Goal: Information Seeking & Learning: Learn about a topic

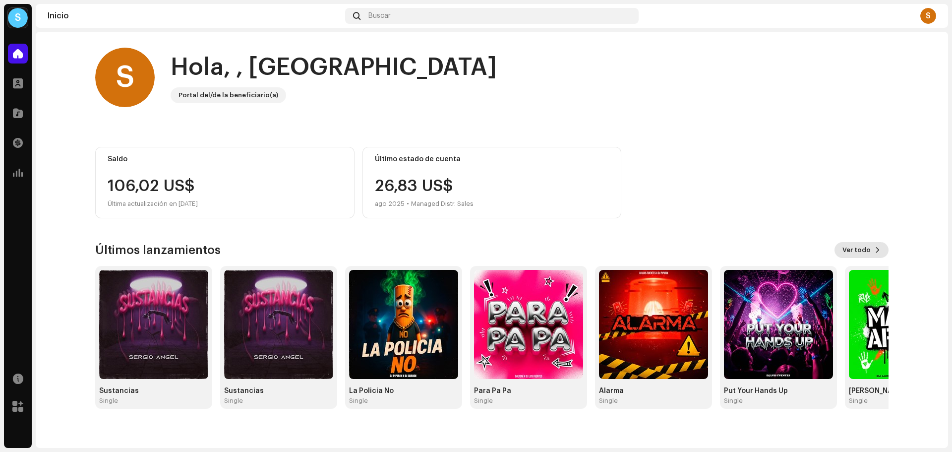
click at [864, 245] on span "Ver todo" at bounding box center [856, 250] width 28 height 20
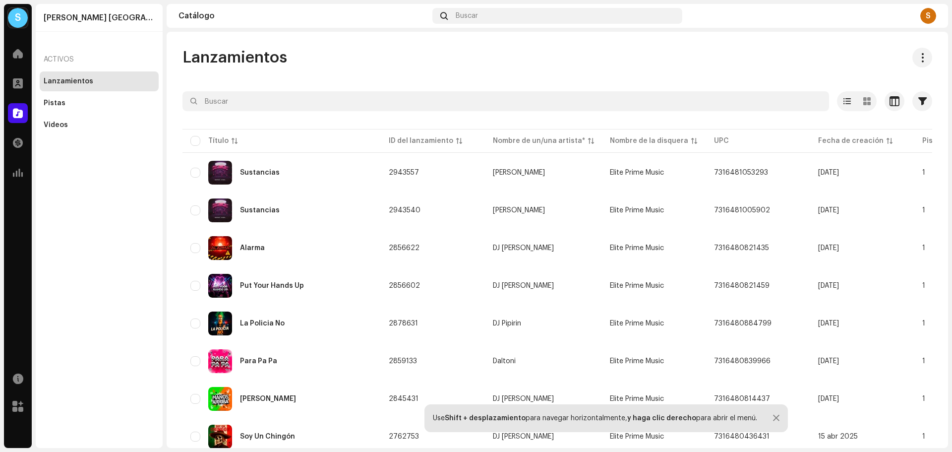
scroll to position [453, 0]
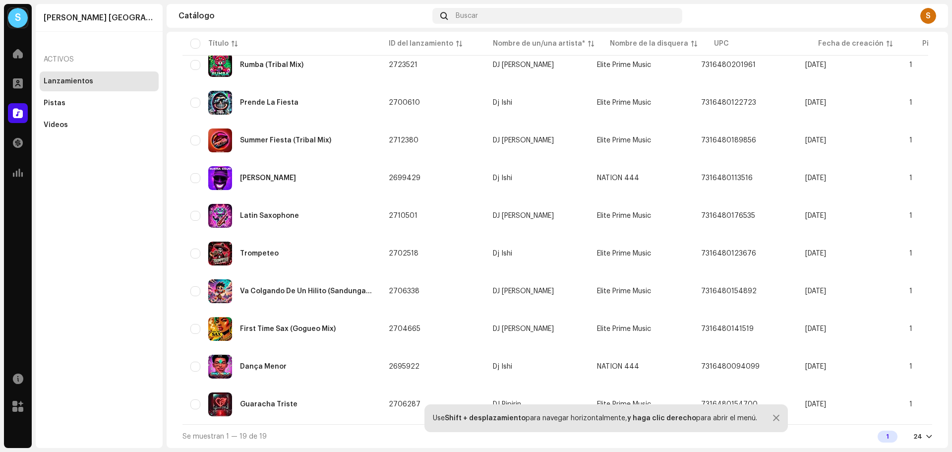
click at [926, 435] on div at bounding box center [929, 436] width 6 height 8
click at [906, 401] on div "48" at bounding box center [901, 398] width 41 height 20
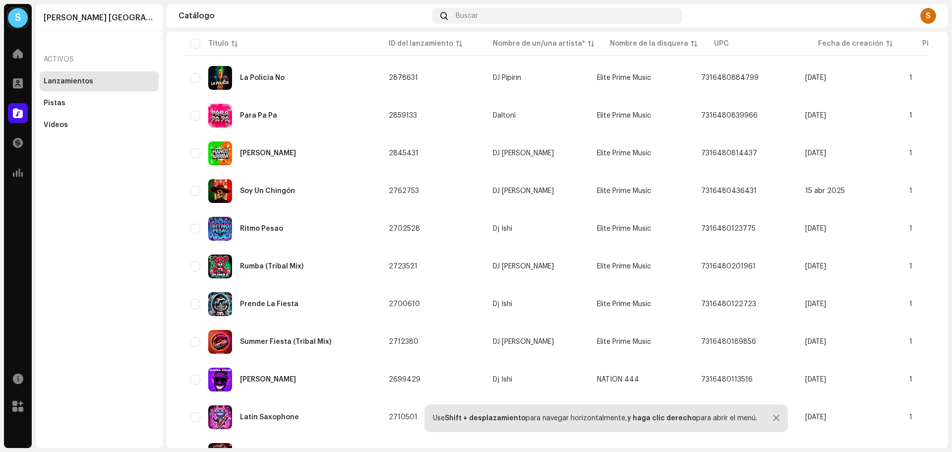
scroll to position [453, 0]
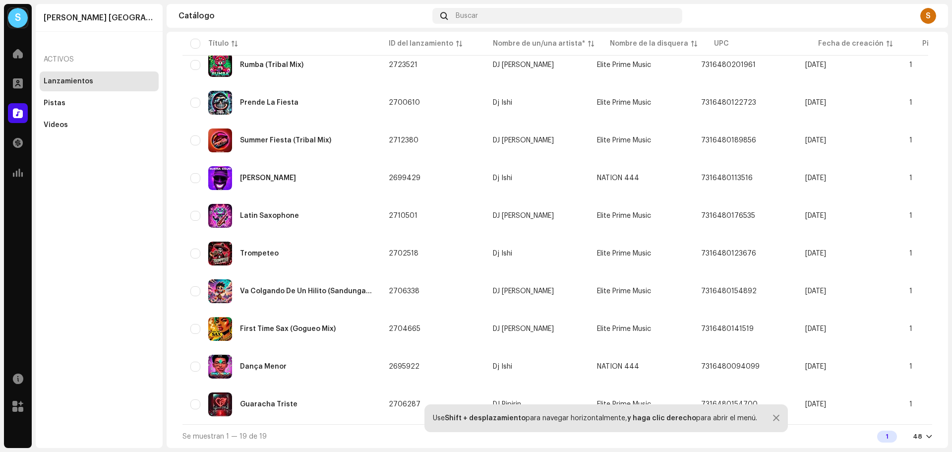
click at [926, 435] on div at bounding box center [929, 436] width 6 height 8
click at [882, 419] on div "72" at bounding box center [901, 418] width 41 height 20
click at [773, 416] on div at bounding box center [776, 418] width 6 height 8
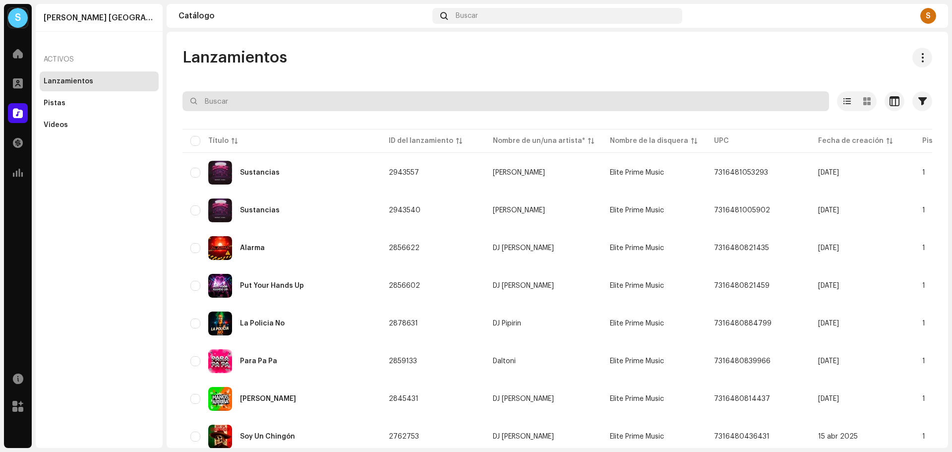
click at [365, 104] on input "text" at bounding box center [505, 101] width 646 height 20
type input "mama"
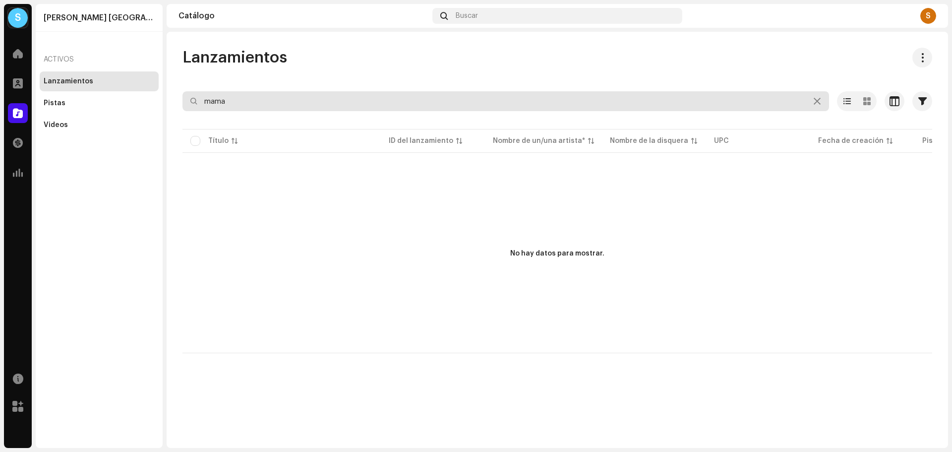
drag, startPoint x: 254, startPoint y: 97, endPoint x: 136, endPoint y: 85, distance: 118.6
click at [136, 85] on div "S [PERSON_NAME] Durango Inicio Perfil Catálogo Transacciones Estadísticas Recur…" at bounding box center [476, 226] width 952 height 452
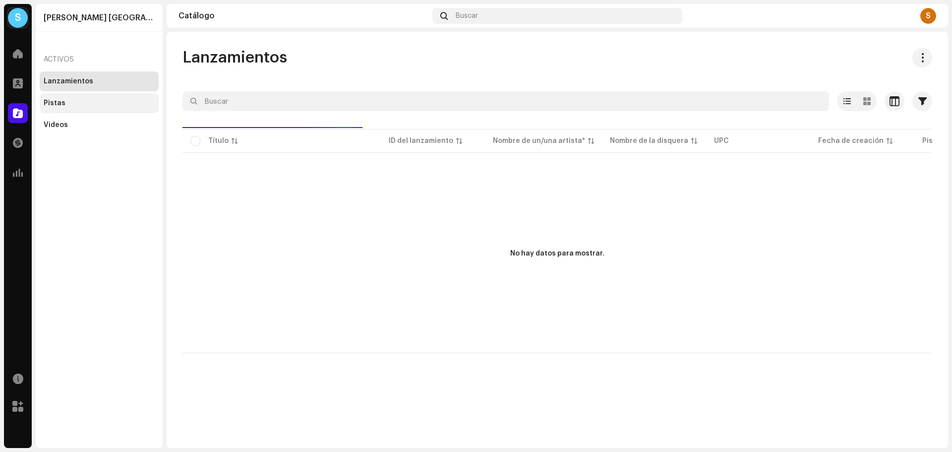
click at [117, 101] on div "Pistas" at bounding box center [99, 103] width 111 height 8
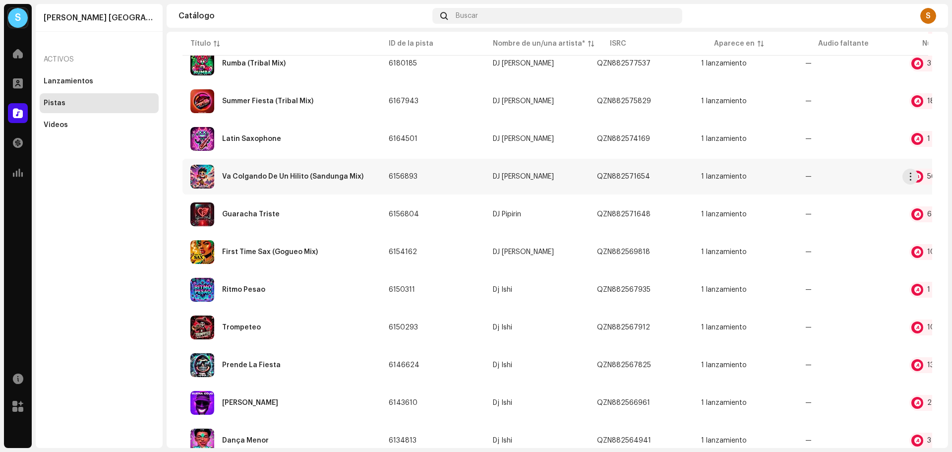
scroll to position [453, 0]
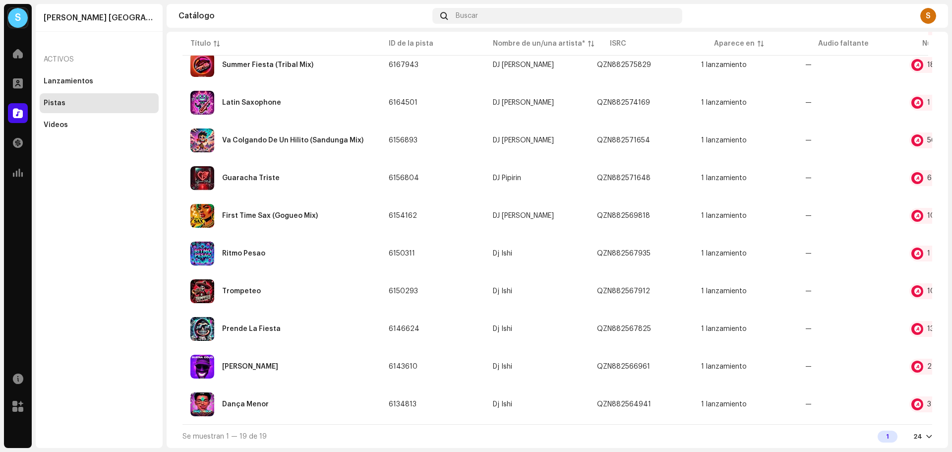
click at [926, 434] on div at bounding box center [929, 436] width 6 height 8
click at [897, 398] on div "48" at bounding box center [901, 398] width 41 height 20
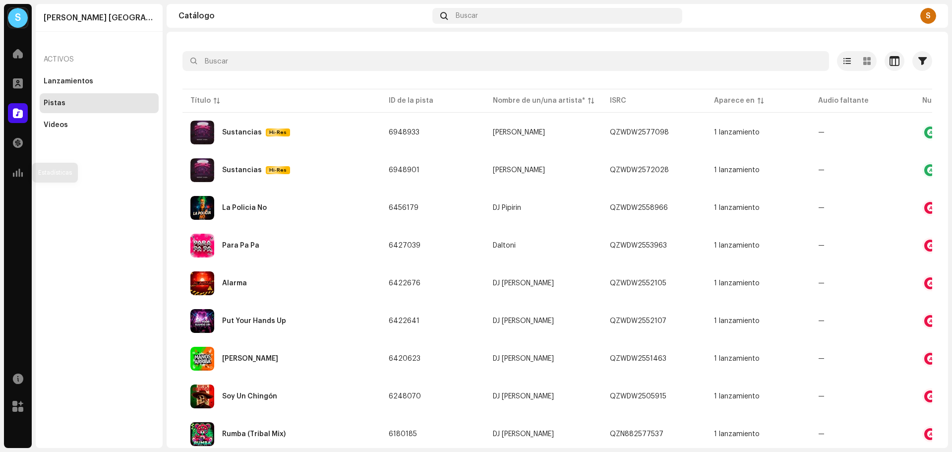
drag, startPoint x: 19, startPoint y: 144, endPoint x: 30, endPoint y: 168, distance: 26.8
click at [30, 166] on div "Inicio Perfil Catálogo Transacciones Estadísticas" at bounding box center [18, 113] width 28 height 147
click at [16, 173] on span at bounding box center [18, 173] width 10 height 8
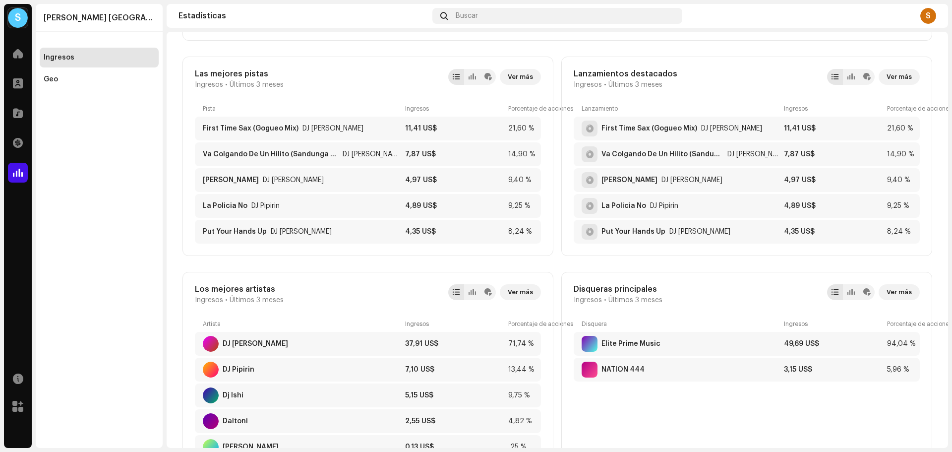
scroll to position [496, 0]
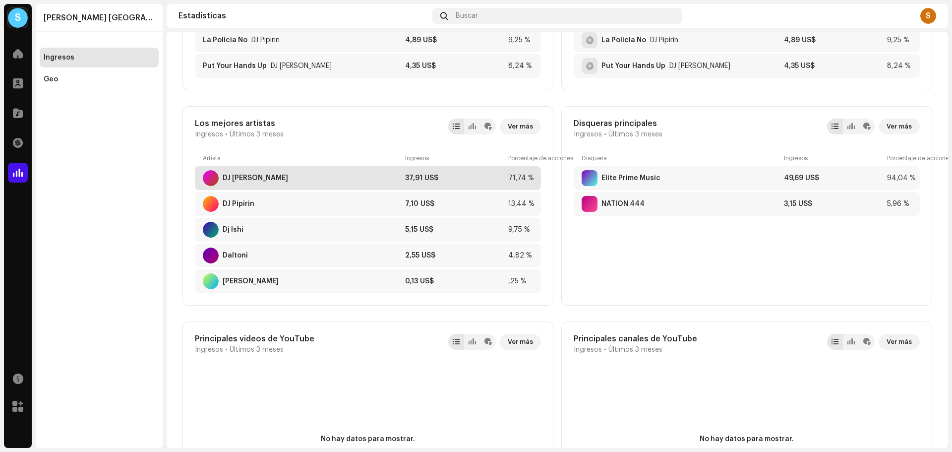
click at [258, 169] on div "DJ [PERSON_NAME] 37,91 US$ 71,74 %" at bounding box center [368, 178] width 346 height 24
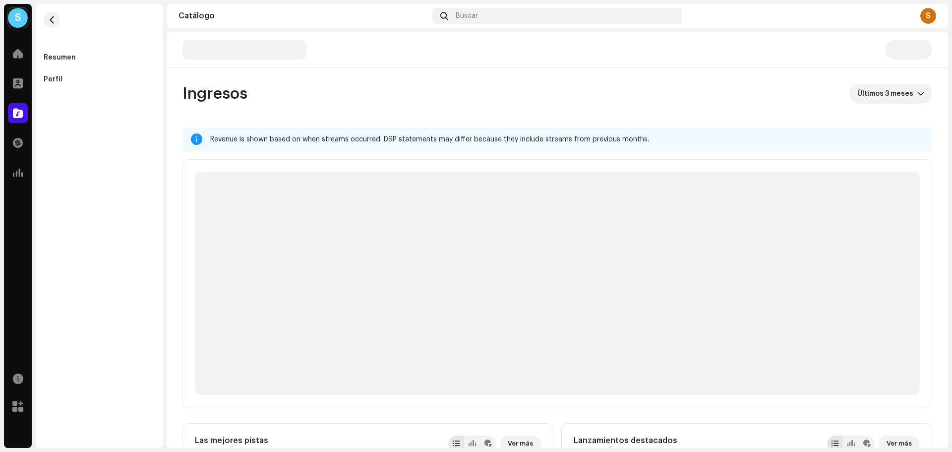
click at [253, 173] on p-skeleton at bounding box center [557, 283] width 725 height 223
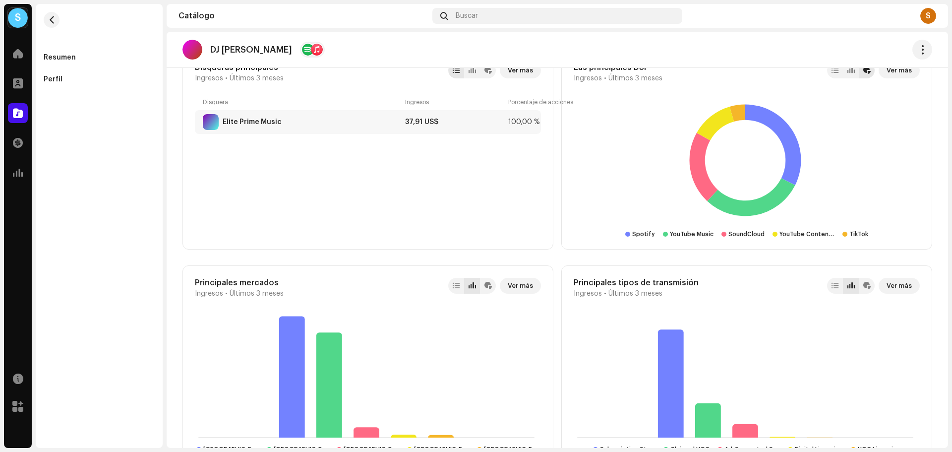
scroll to position [175, 0]
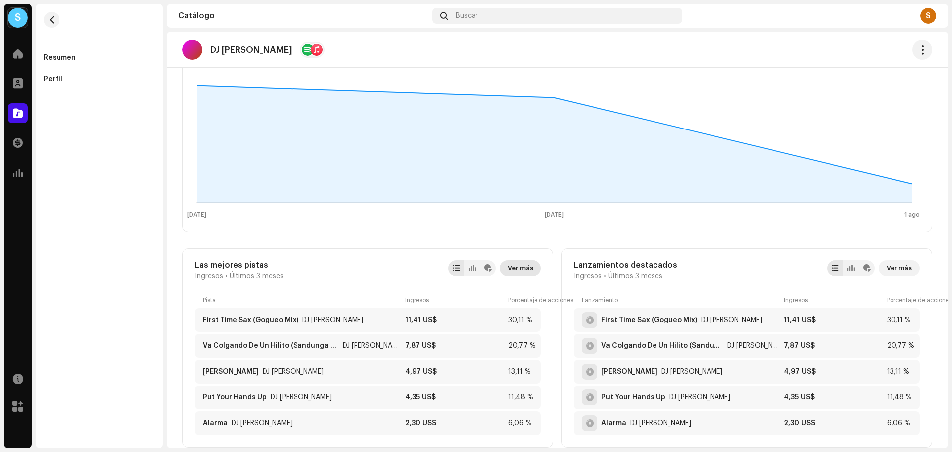
click at [519, 271] on span "Ver más" at bounding box center [520, 268] width 25 height 20
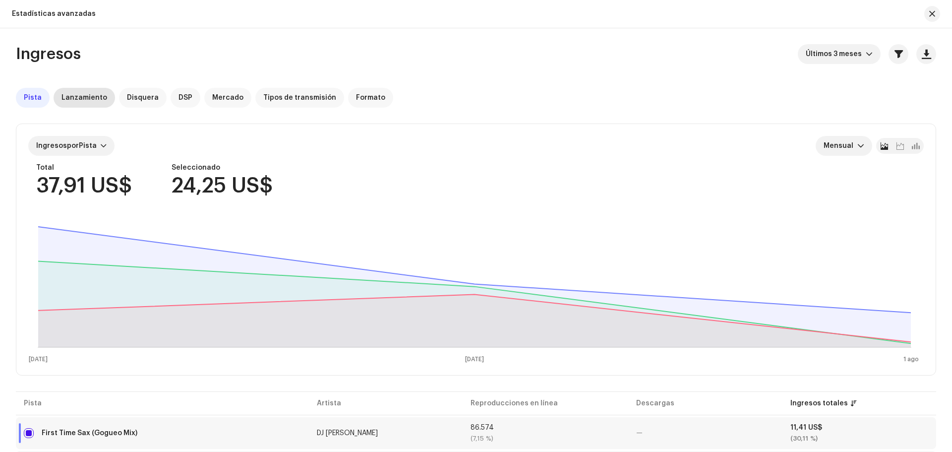
click at [95, 97] on span "Lanzamiento" at bounding box center [84, 98] width 46 height 8
click at [39, 103] on div "Pista" at bounding box center [33, 98] width 34 height 20
